Goal: Information Seeking & Learning: Check status

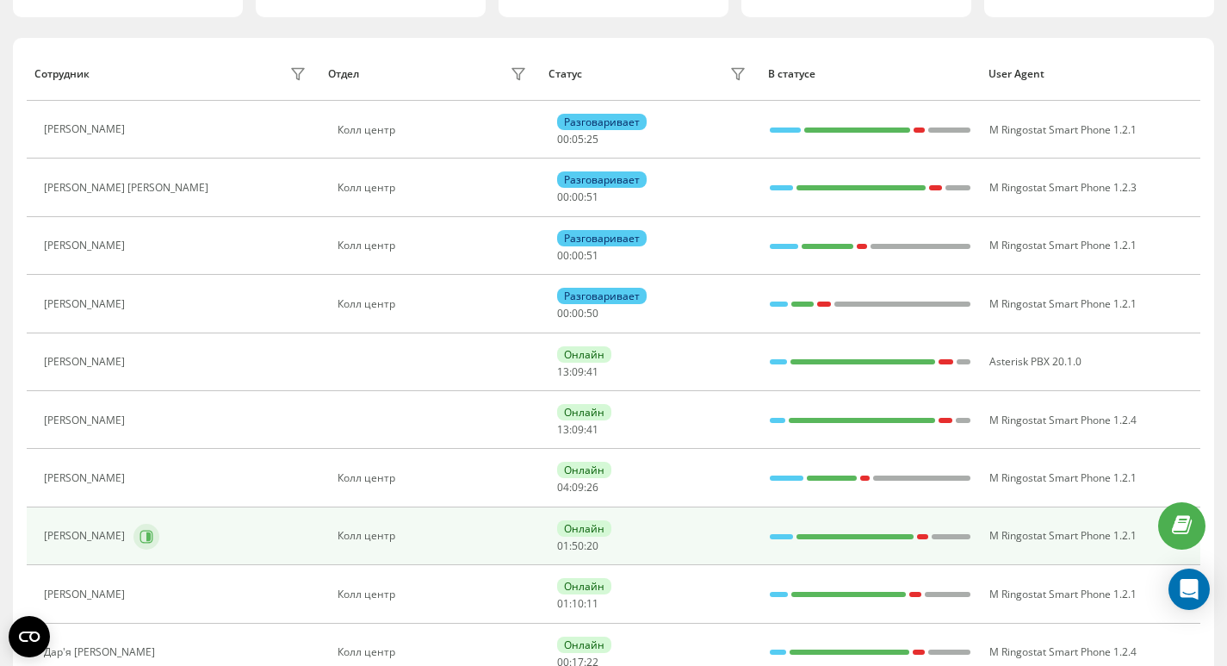
click at [136, 534] on button at bounding box center [147, 537] width 26 height 26
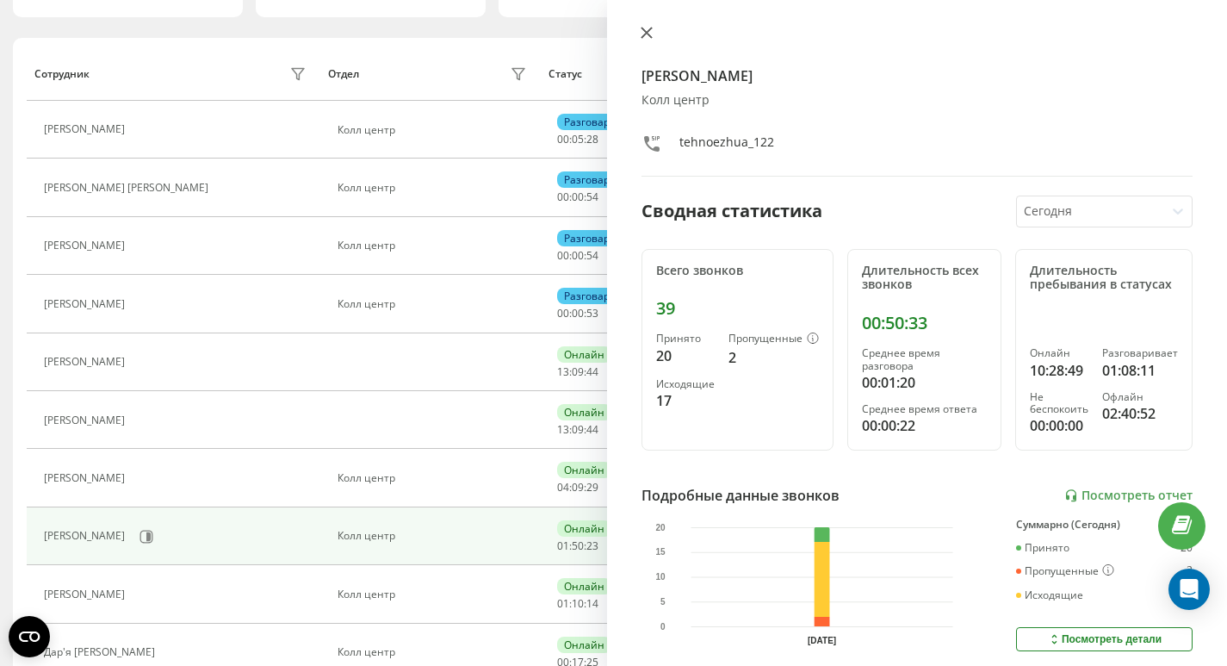
click at [644, 28] on icon at bounding box center [647, 33] width 12 height 12
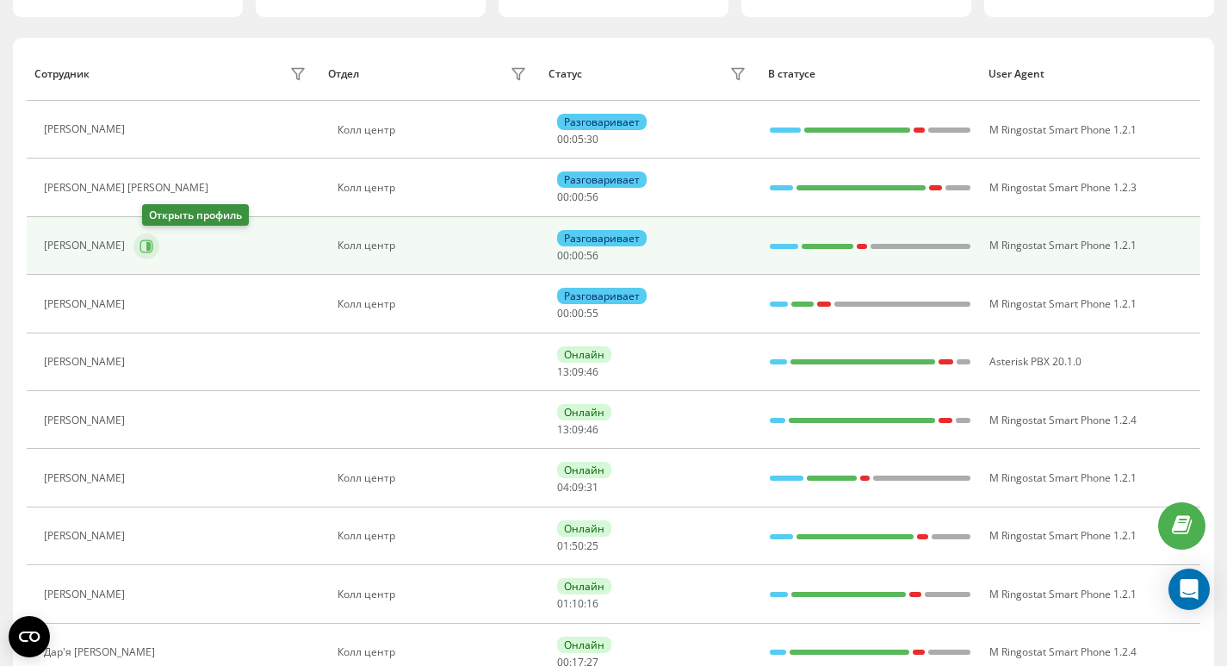
click at [152, 244] on icon at bounding box center [147, 246] width 14 height 14
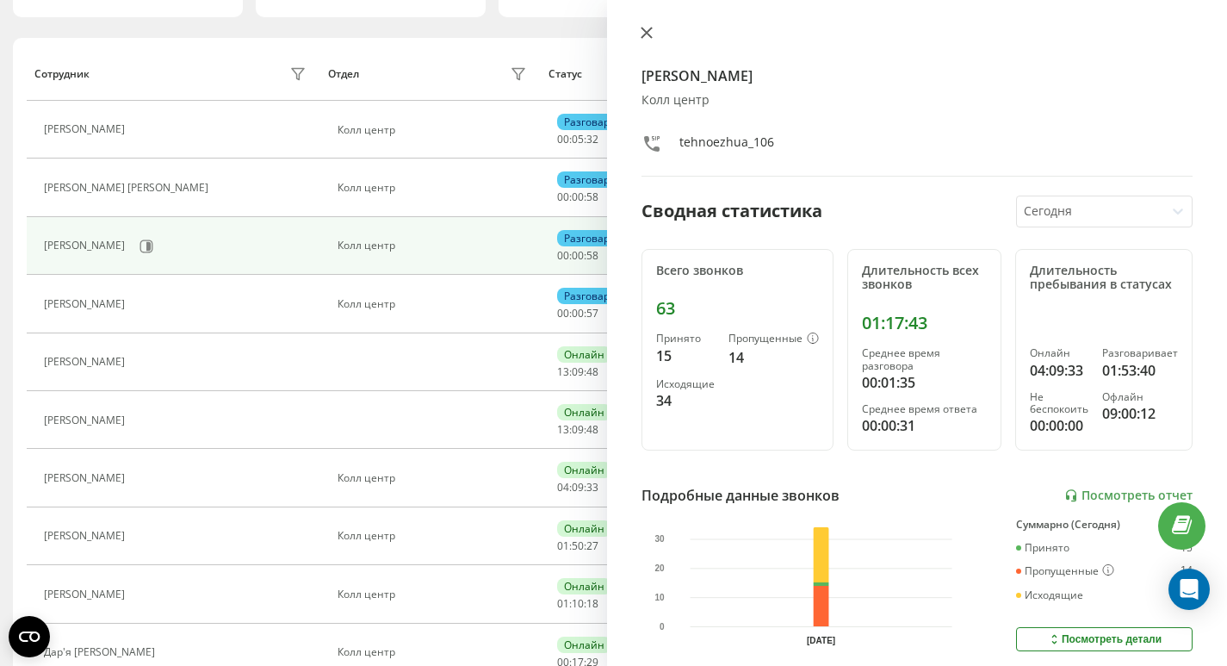
click at [644, 29] on icon at bounding box center [647, 33] width 10 height 10
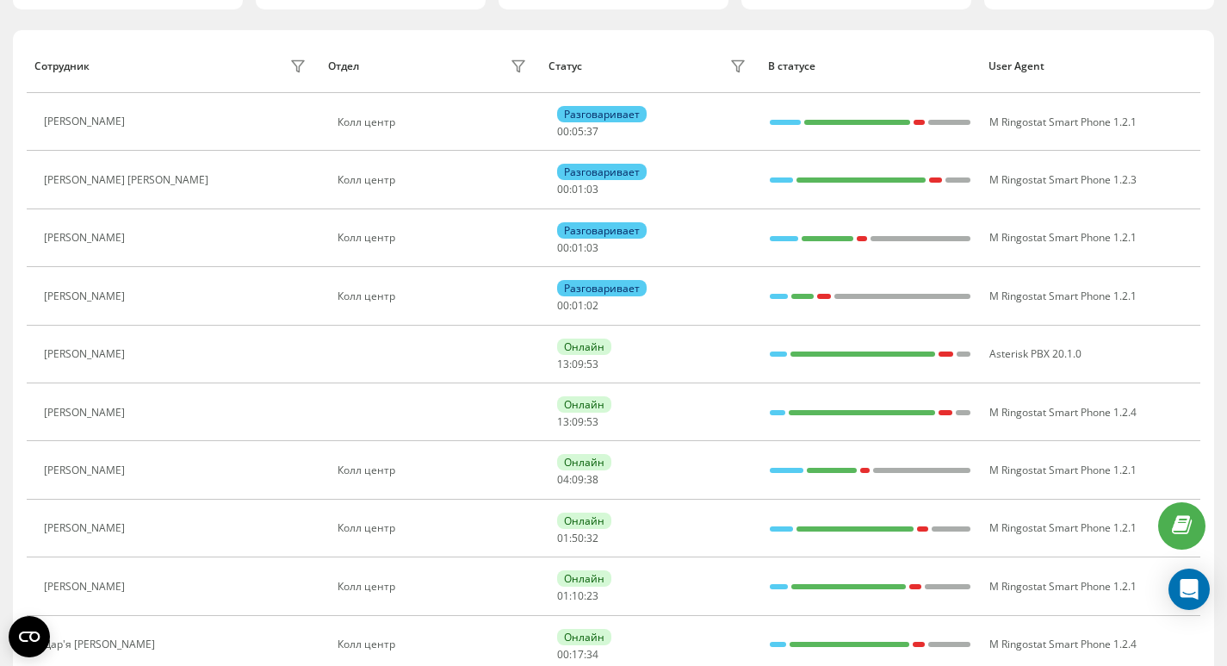
scroll to position [183, 0]
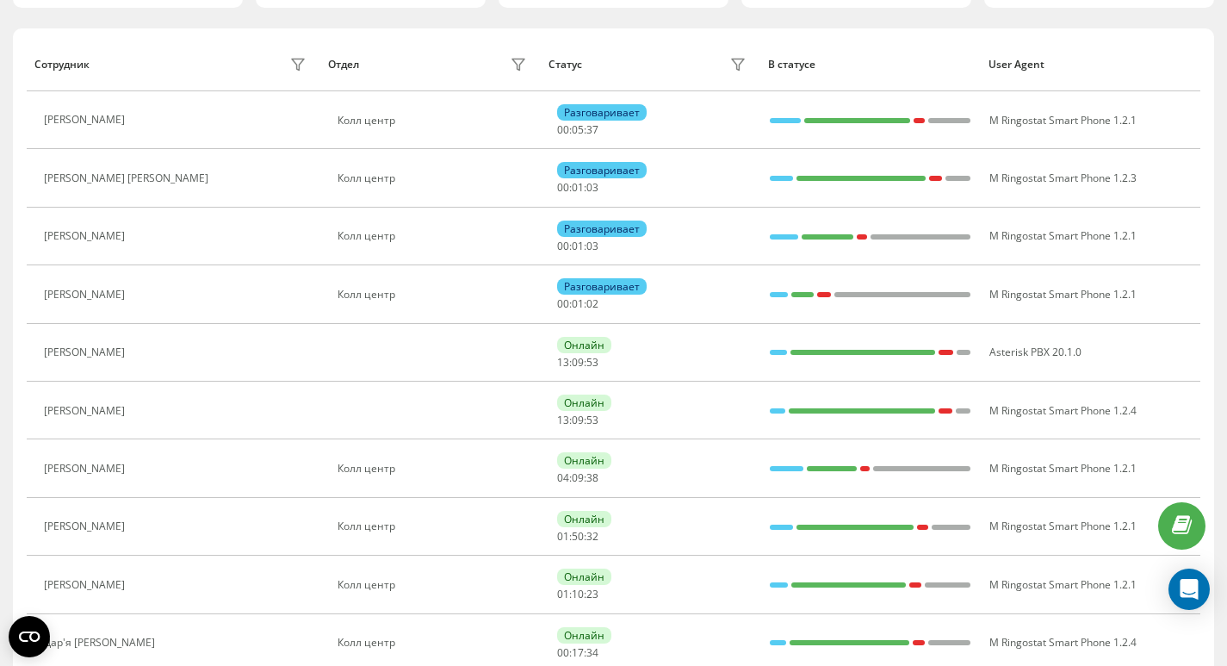
click at [154, 593] on button at bounding box center [144, 587] width 21 height 24
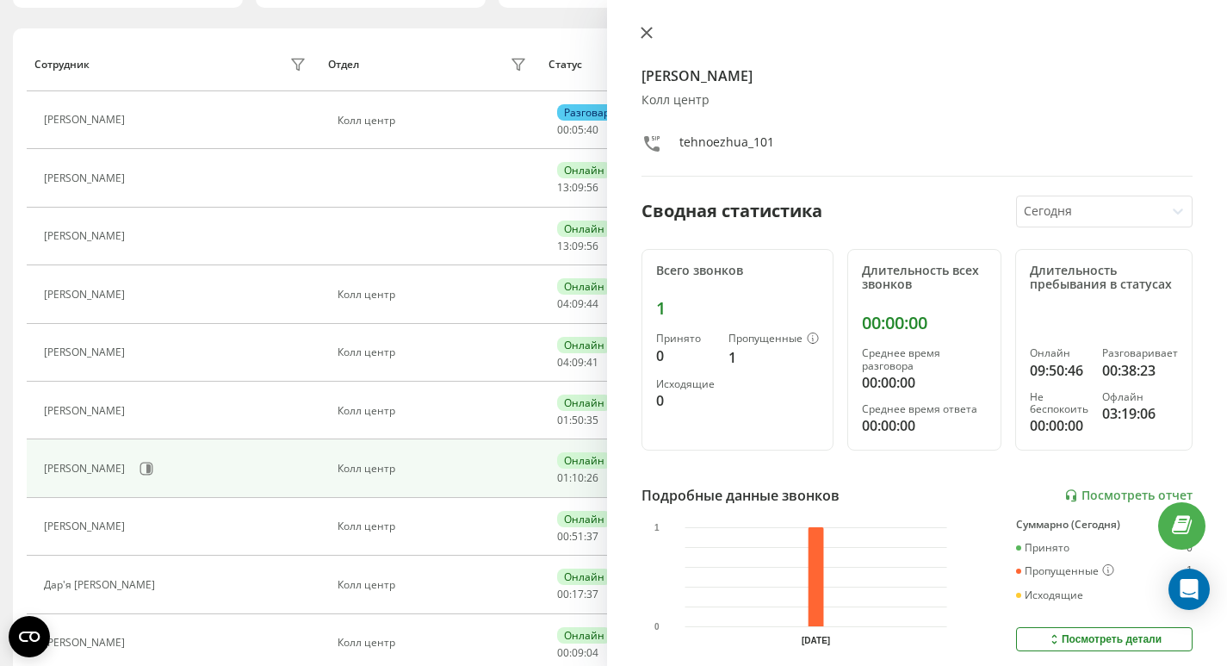
click at [643, 28] on icon at bounding box center [647, 33] width 10 height 10
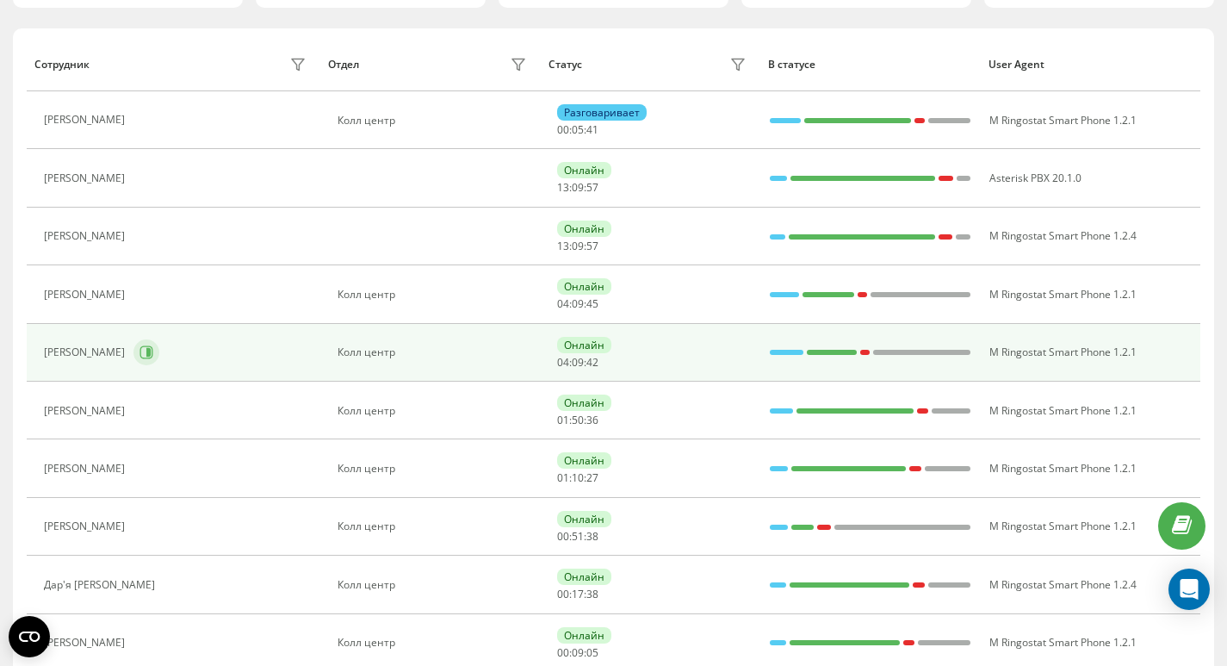
click at [159, 344] on button at bounding box center [147, 352] width 26 height 26
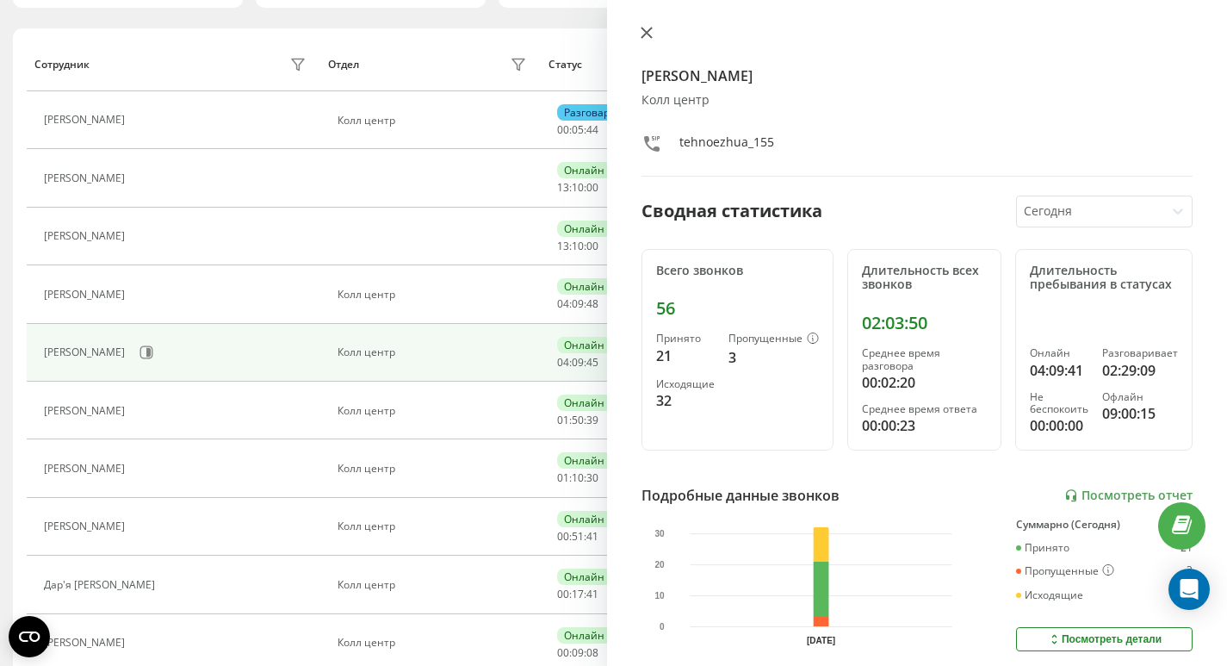
click at [644, 34] on icon at bounding box center [647, 33] width 10 height 10
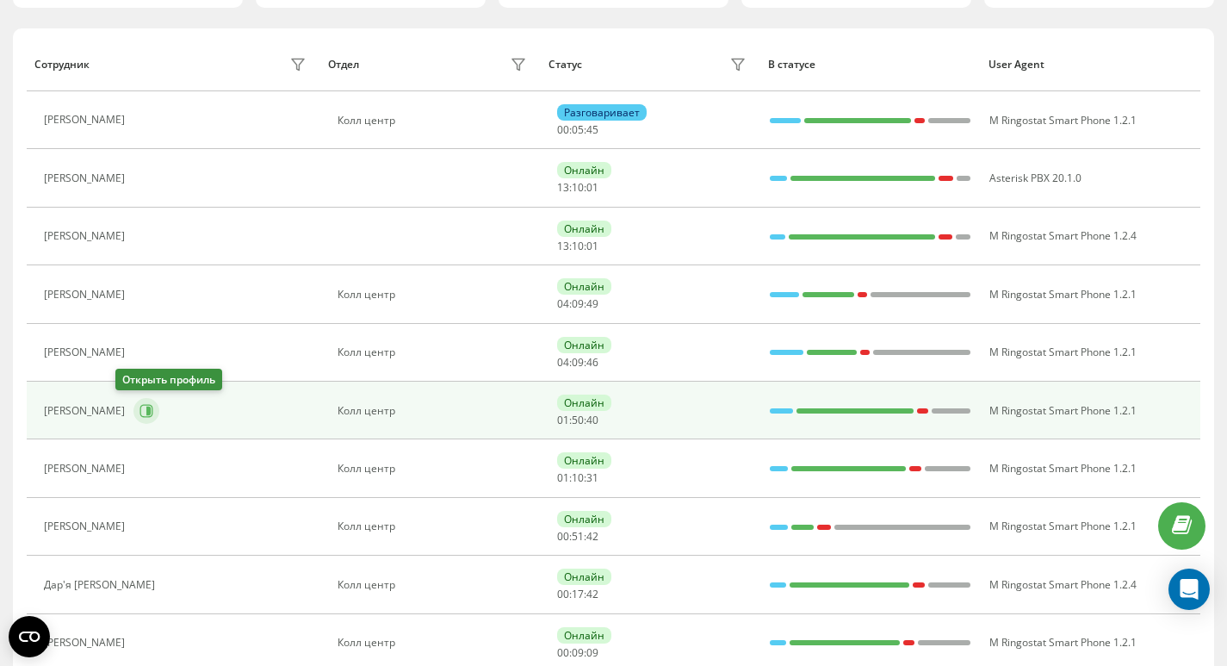
click at [134, 419] on button at bounding box center [147, 411] width 26 height 26
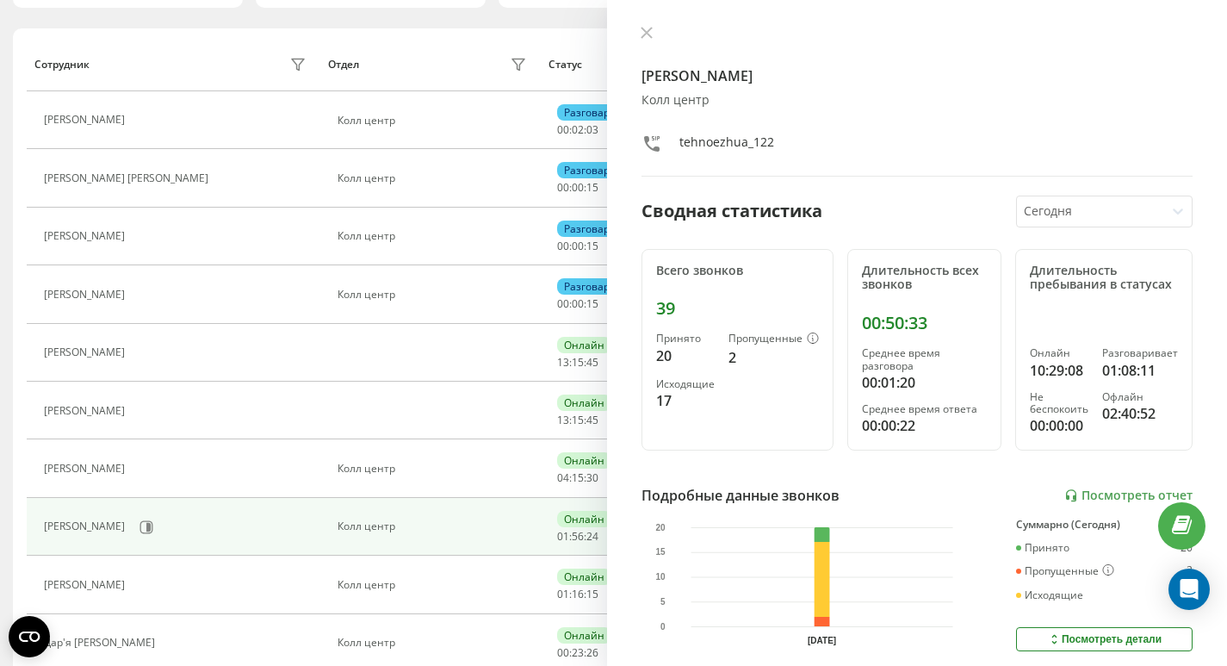
click at [648, 16] on div "[PERSON_NAME] Колл центр tehnoezhua_122 Сводная статистика [DATE] Всего звонков…" at bounding box center [917, 333] width 620 height 666
click at [650, 34] on icon at bounding box center [647, 33] width 12 height 12
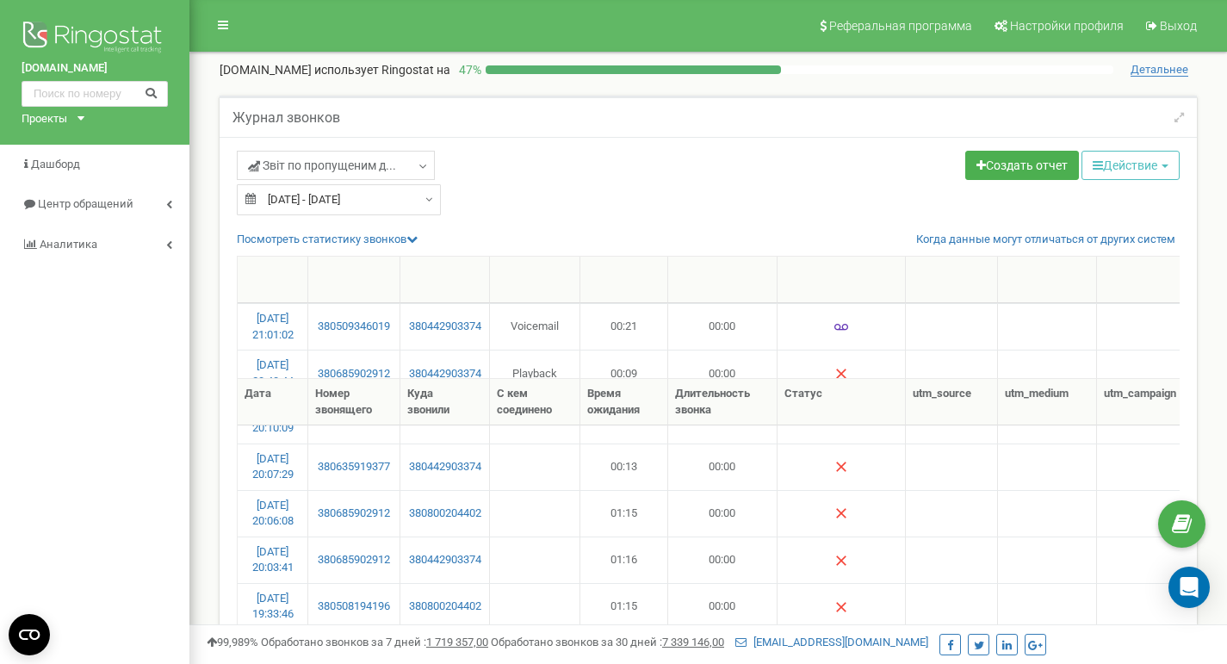
select select "50"
